Goal: Find specific page/section: Find specific page/section

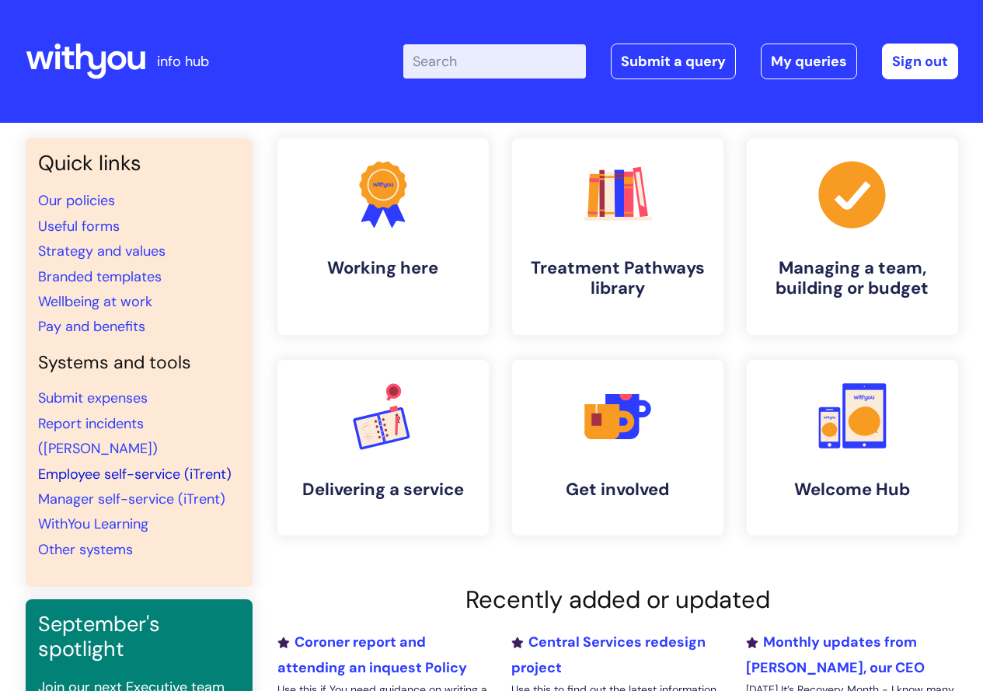
click at [119, 465] on link "Employee self-service (iTrent)" at bounding box center [135, 474] width 194 height 19
click at [131, 465] on link "Employee self-service (iTrent)" at bounding box center [135, 474] width 194 height 19
